Goal: Information Seeking & Learning: Learn about a topic

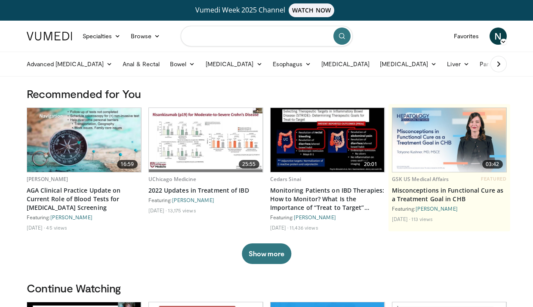
click at [256, 43] on input "Search topics, interventions" at bounding box center [267, 36] width 172 height 21
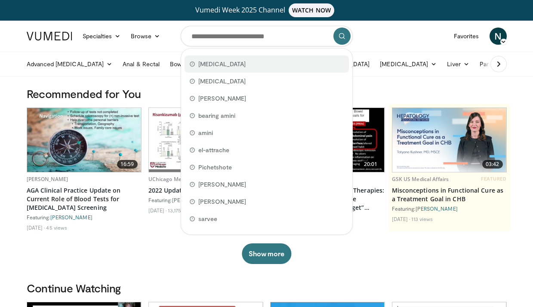
click at [249, 67] on div "[MEDICAL_DATA]" at bounding box center [266, 63] width 164 height 17
type input "**********"
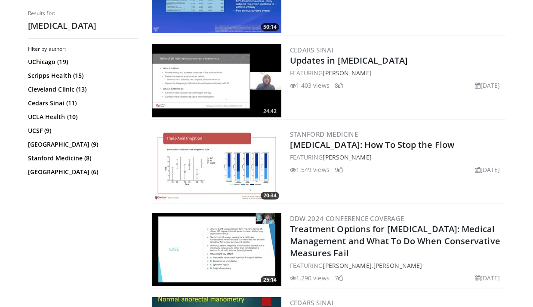
scroll to position [247, 0]
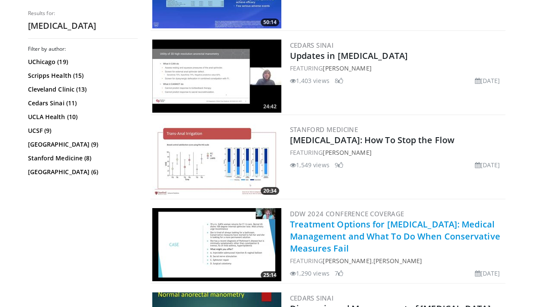
click at [298, 234] on link "Treatment Options for [MEDICAL_DATA]: Medical Management and What To Do When Co…" at bounding box center [395, 236] width 210 height 36
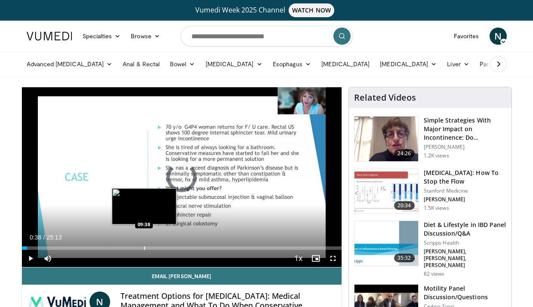
drag, startPoint x: 23, startPoint y: 248, endPoint x: 144, endPoint y: 245, distance: 121.3
click at [144, 245] on div "Loaded : 0.00% 09:36 09:38" at bounding box center [181, 246] width 319 height 8
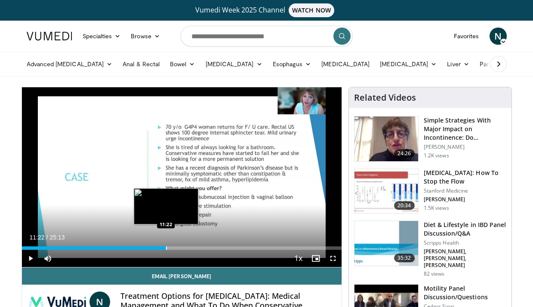
drag, startPoint x: 145, startPoint y: 249, endPoint x: 166, endPoint y: 249, distance: 20.2
click at [166, 249] on div "Progress Bar" at bounding box center [166, 247] width 1 height 3
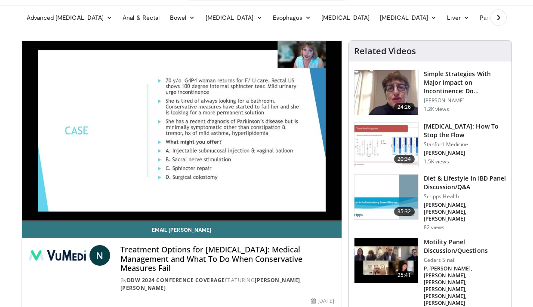
scroll to position [47, 0]
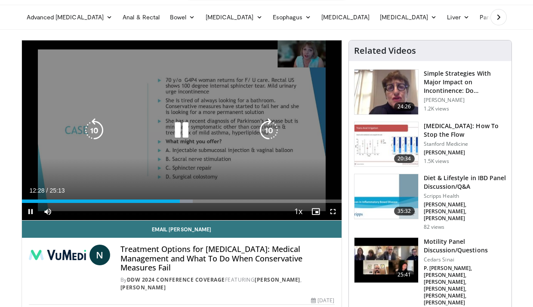
click at [186, 131] on icon "Video Player" at bounding box center [181, 130] width 24 height 24
